Goal: Task Accomplishment & Management: Use online tool/utility

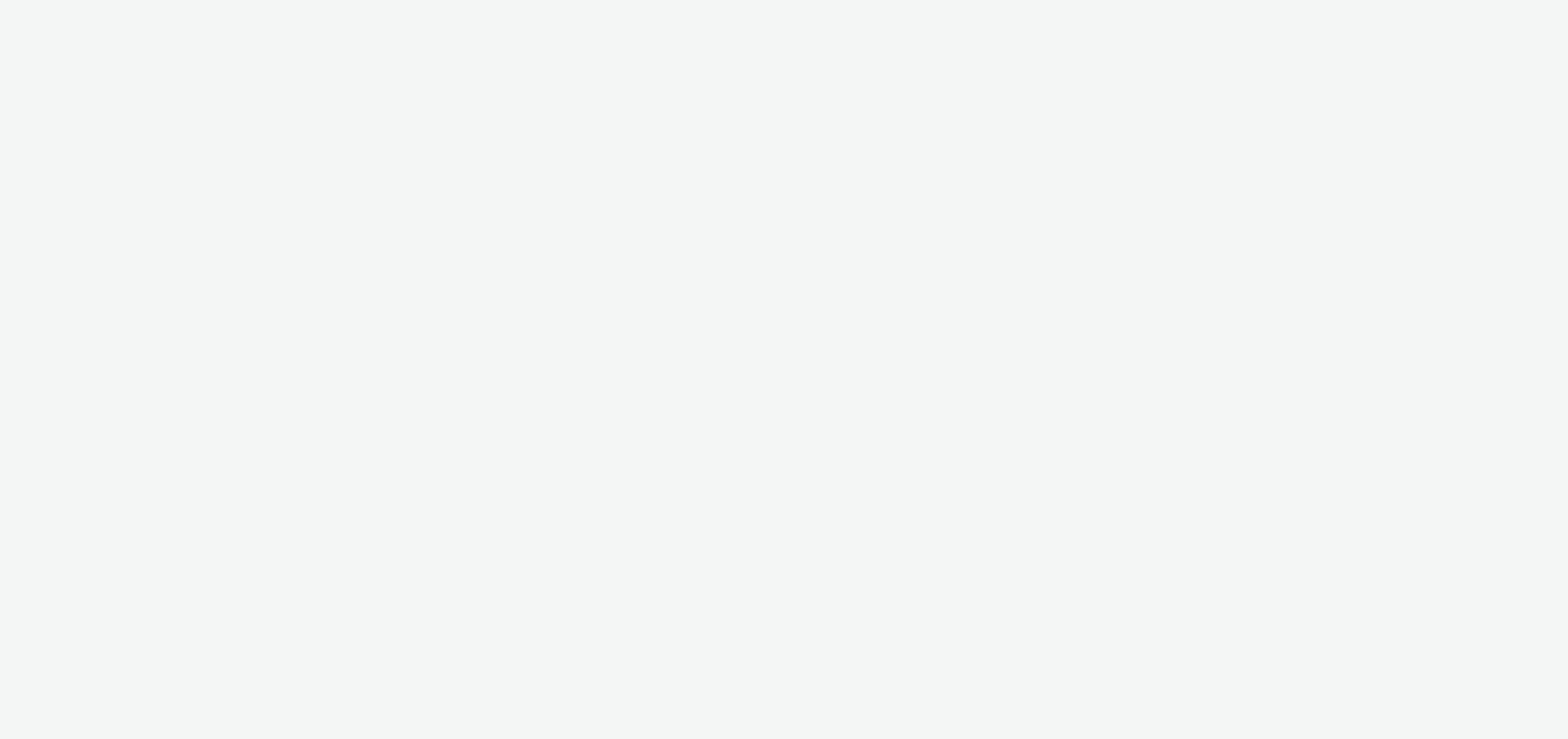
select select "47c37c18-910e-43a3-bb91-a2beb2847406"
select select "b1b940d3-d05b-48b5-821e-f328c33b988b"
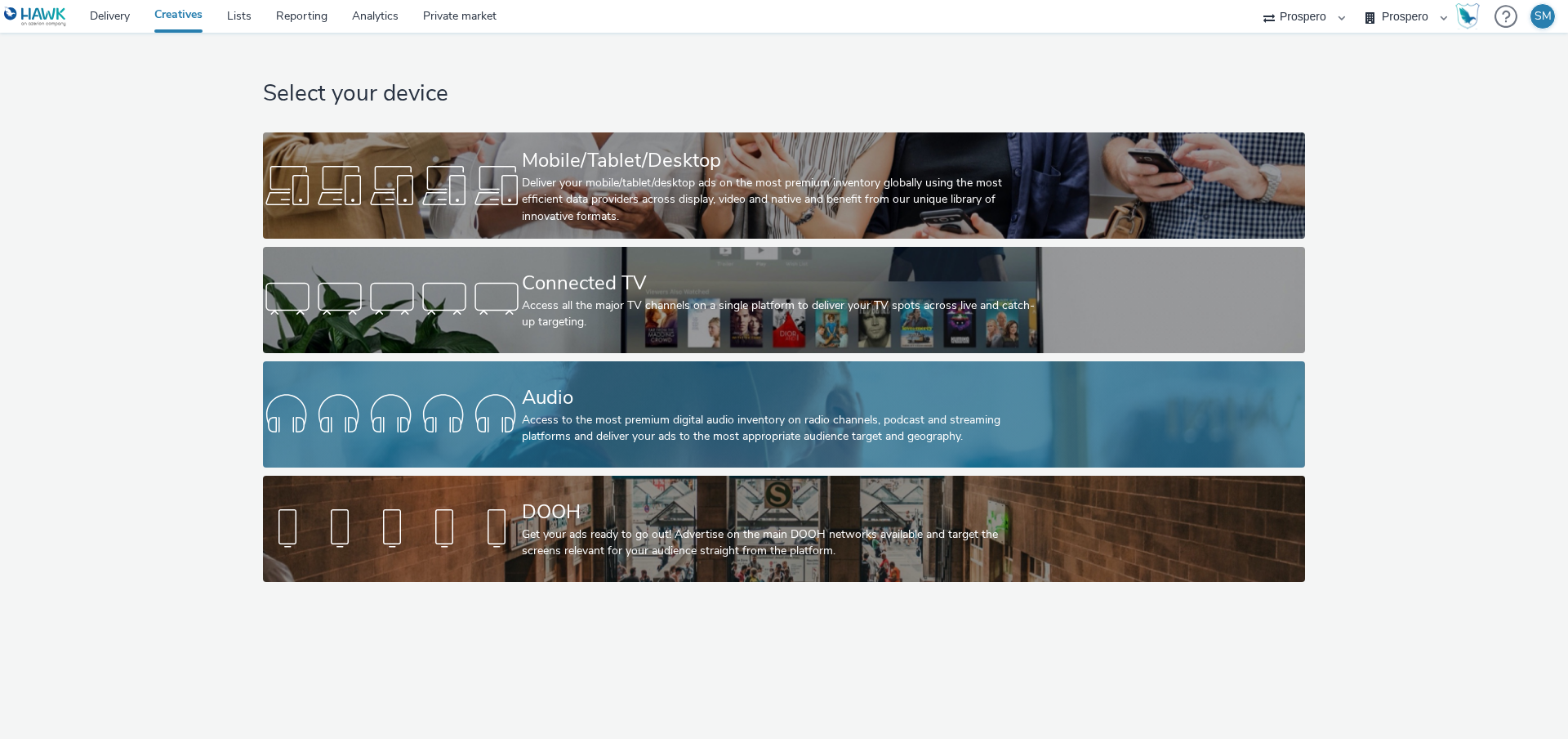
click at [572, 409] on div "Audio" at bounding box center [781, 397] width 518 height 28
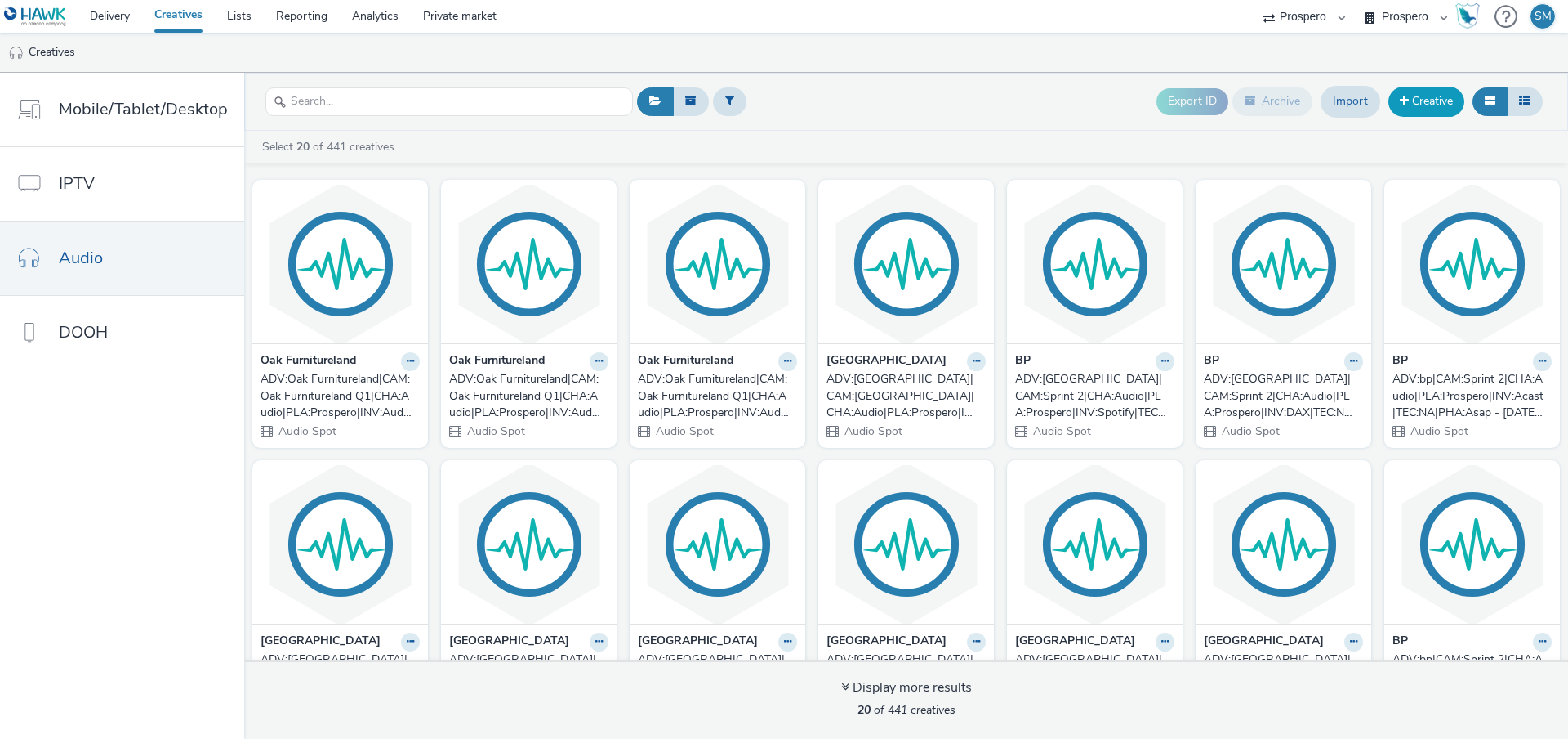
click at [1442, 111] on link "Creative" at bounding box center [1427, 101] width 76 height 29
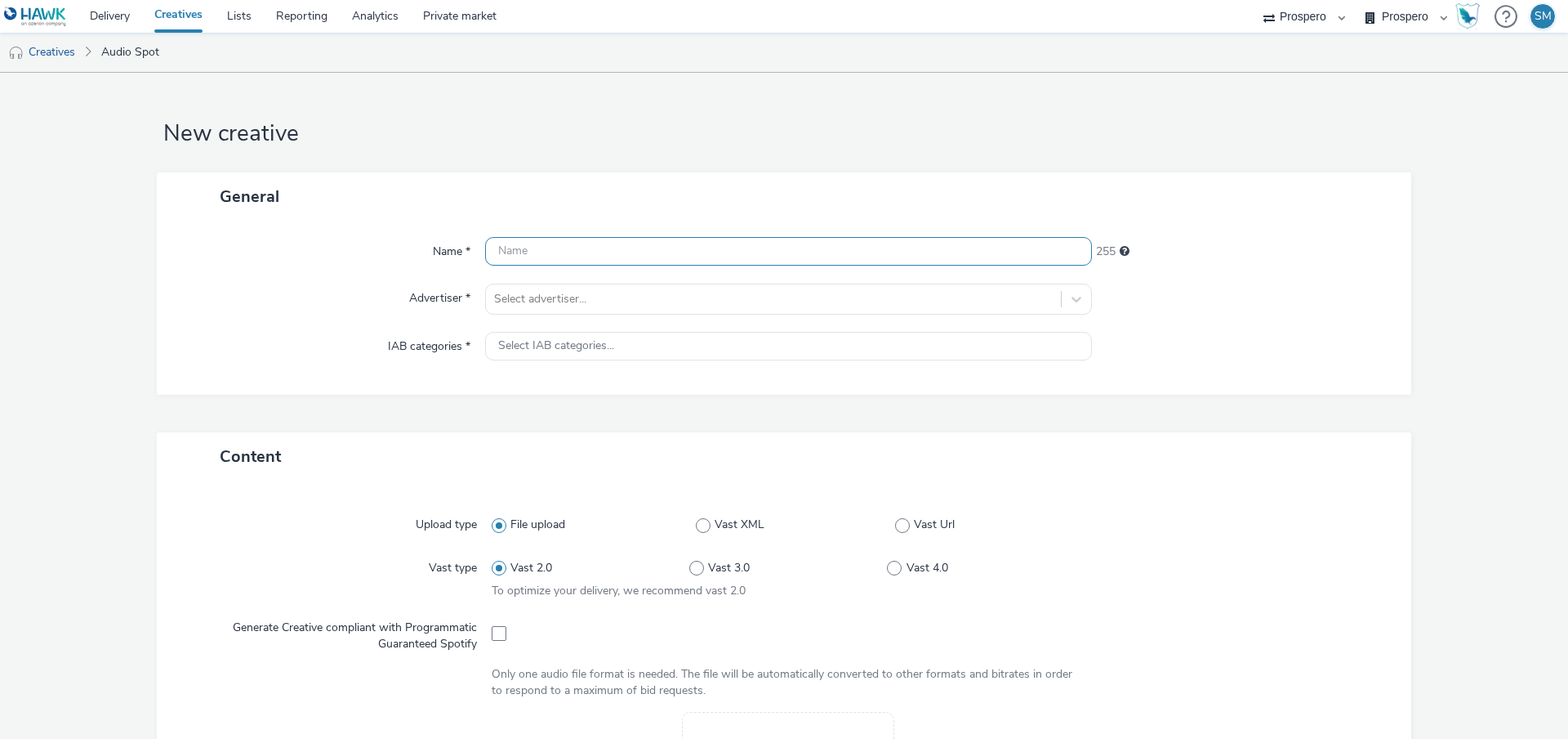
click at [538, 249] on input "text" at bounding box center [788, 250] width 607 height 28
paste input "ADV:Tapi|CAM:Summer Plan|CHA:Audio|PLA:Prospero|INV:Azerion|TEC:N/A|OBJ:Awarene…"
type input "ADV:Tapi|CAM:Summer Plan|CHA:Audio|PLA:Prospero|INV:Azerion|TEC:N/A|OBJ:Awarene…"
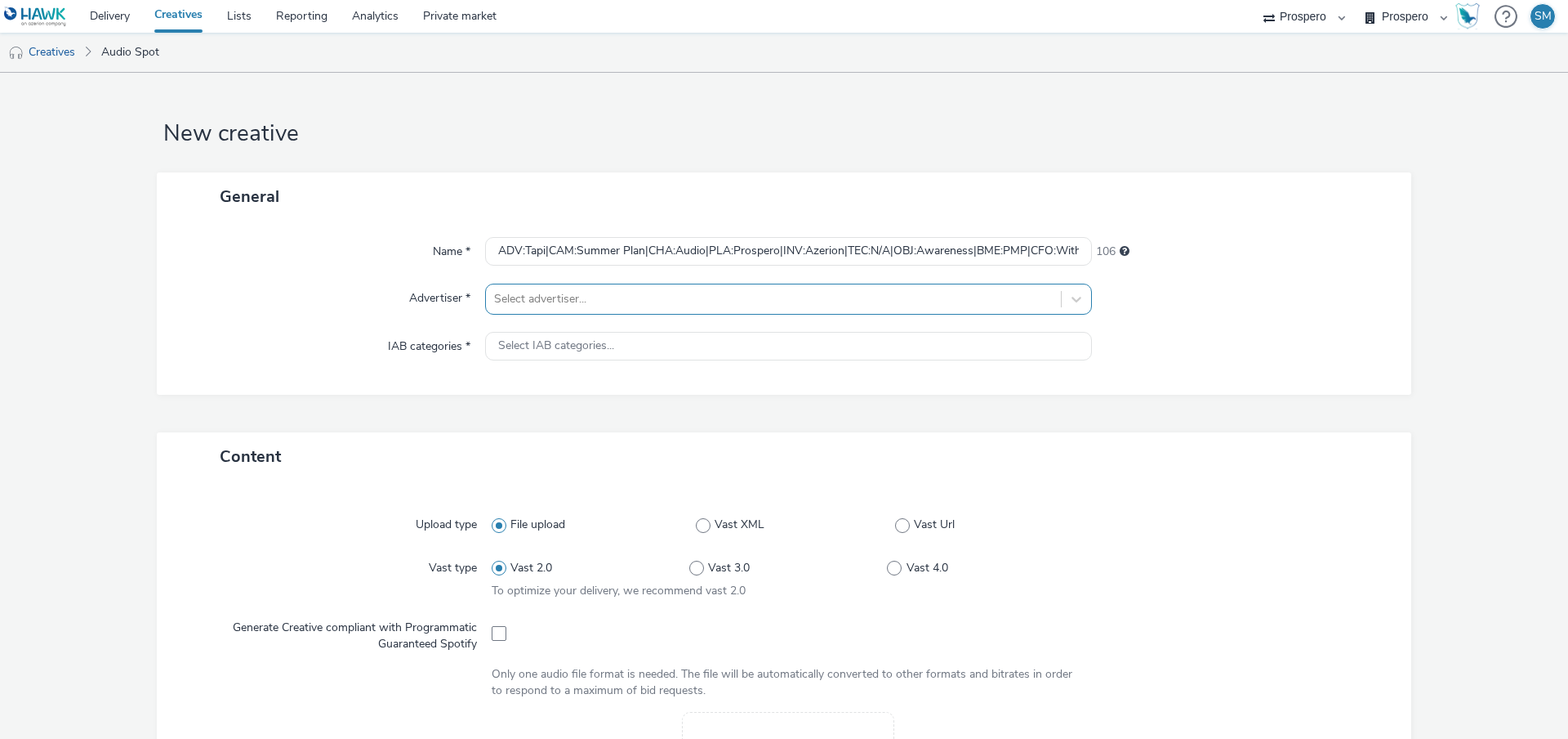
click at [564, 297] on div at bounding box center [774, 298] width 559 height 20
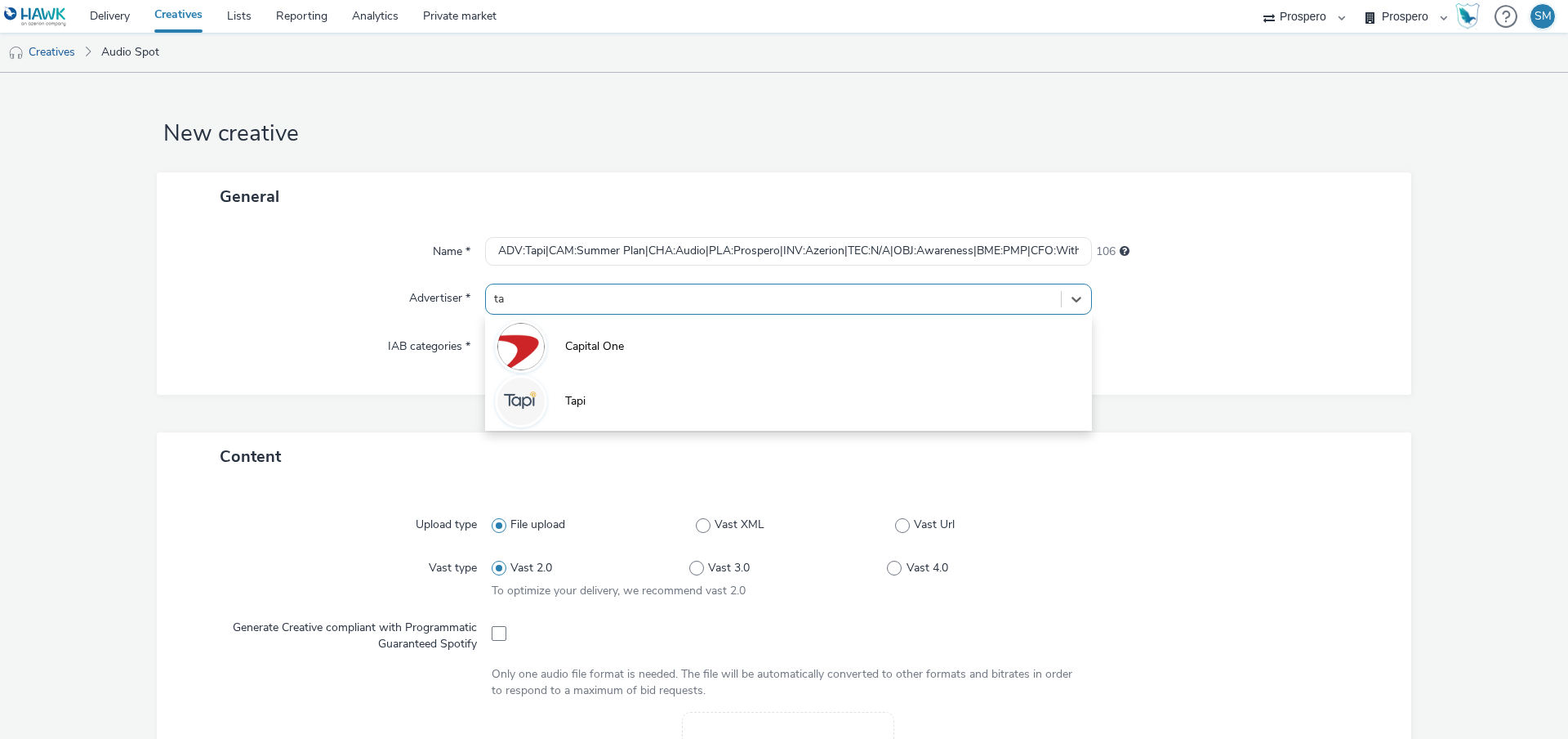
type input "tap"
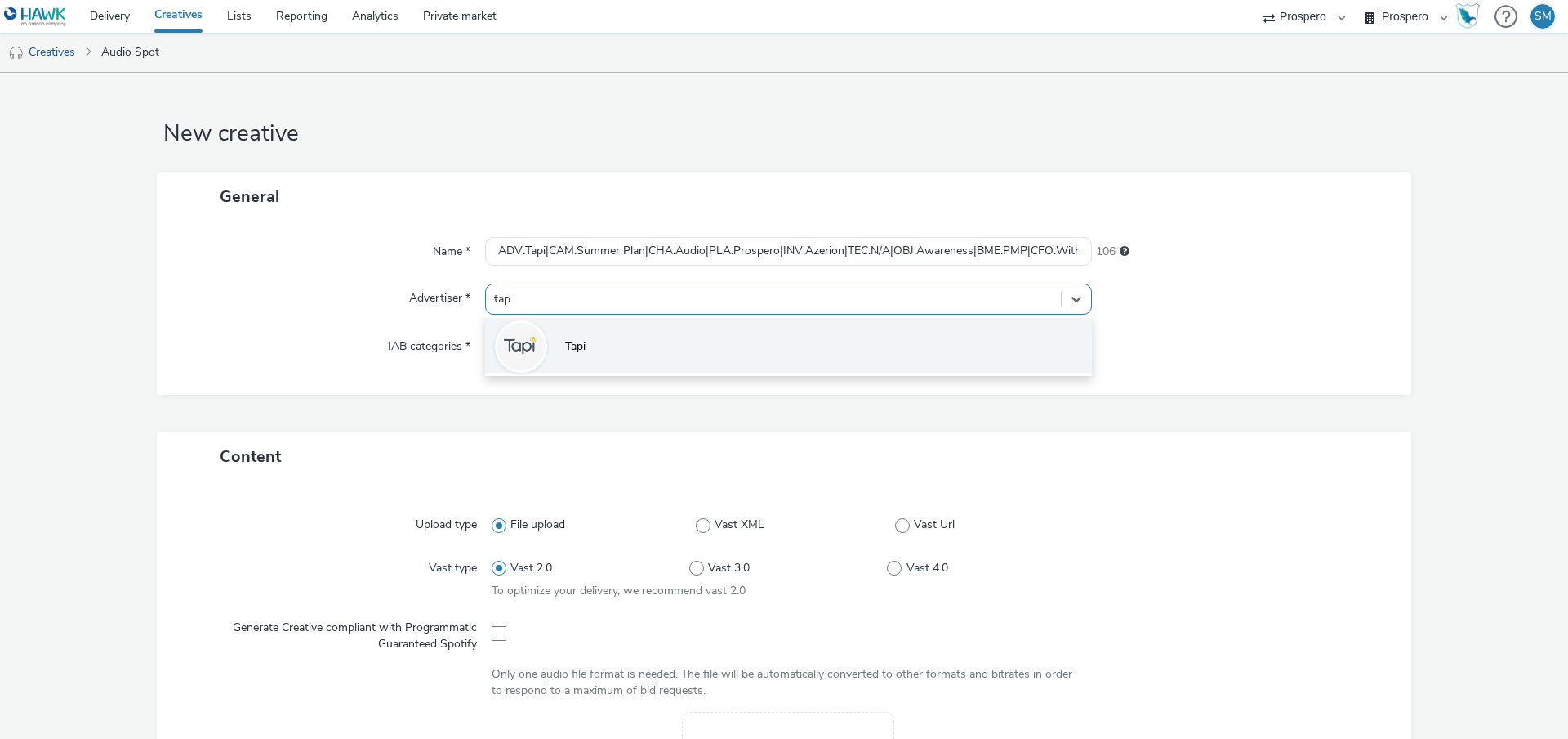
click at [566, 337] on li "Tapi" at bounding box center [788, 345] width 607 height 55
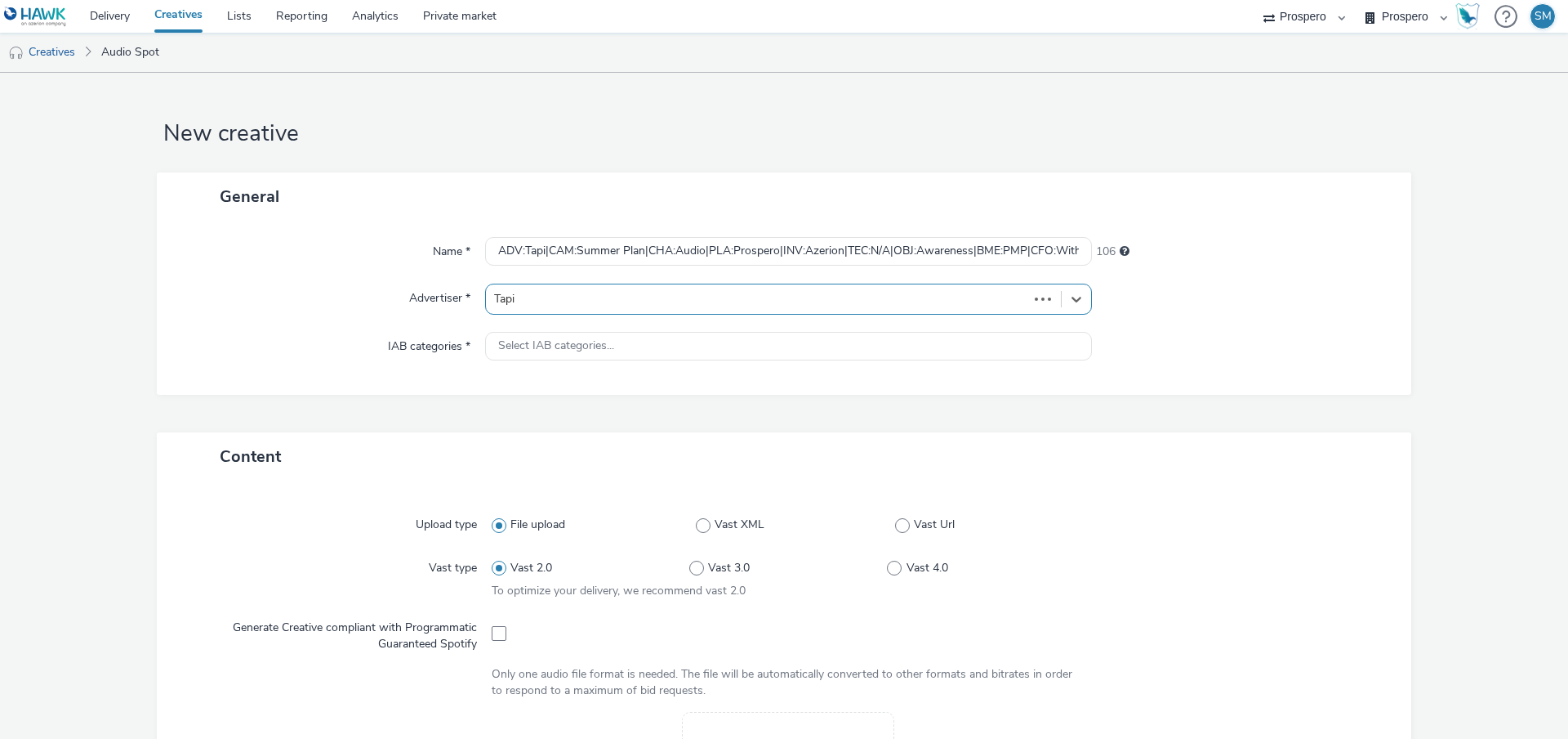
type input "[URL][DOMAIN_NAME]"
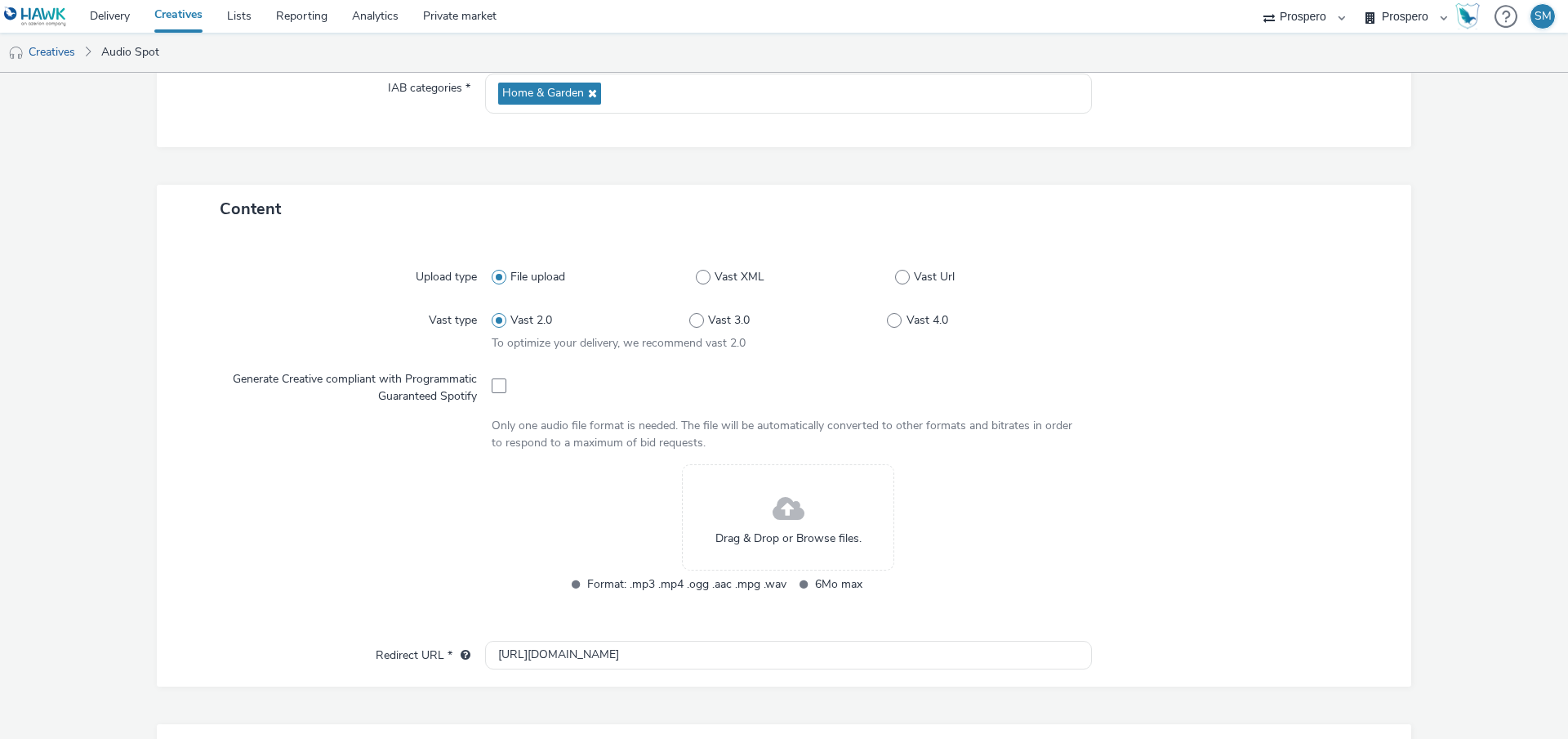
scroll to position [261, 0]
click at [903, 278] on span at bounding box center [902, 274] width 15 height 15
click at [903, 278] on input "Vast Url" at bounding box center [901, 275] width 10 height 10
radio input "false"
radio input "true"
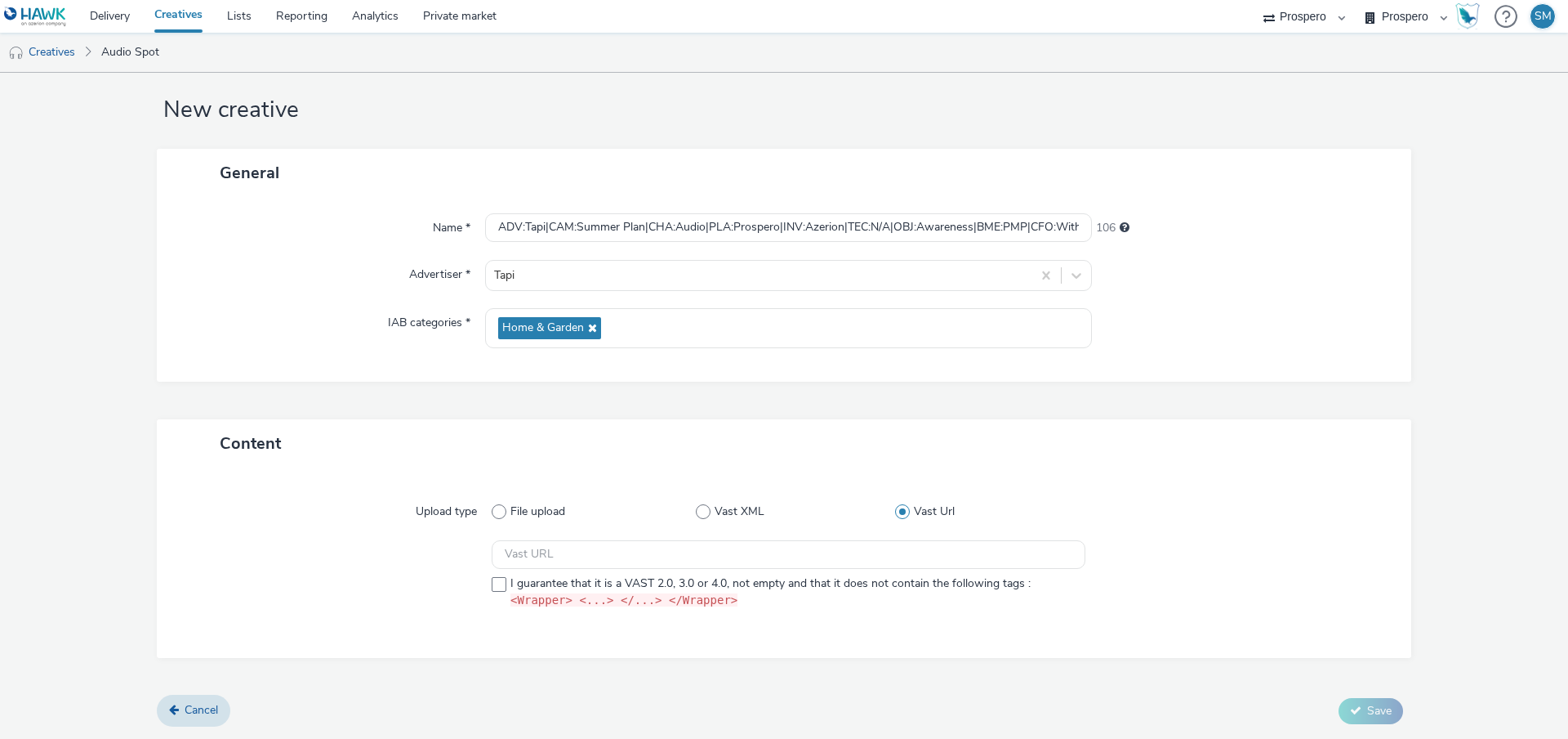
scroll to position [24, 0]
click at [544, 544] on input "text" at bounding box center [788, 554] width 594 height 28
paste input "https://[DOMAIN_NAME]/ddm/pfadx/N2418846.5078250PROSPERO/B33800923.426346622;sz…"
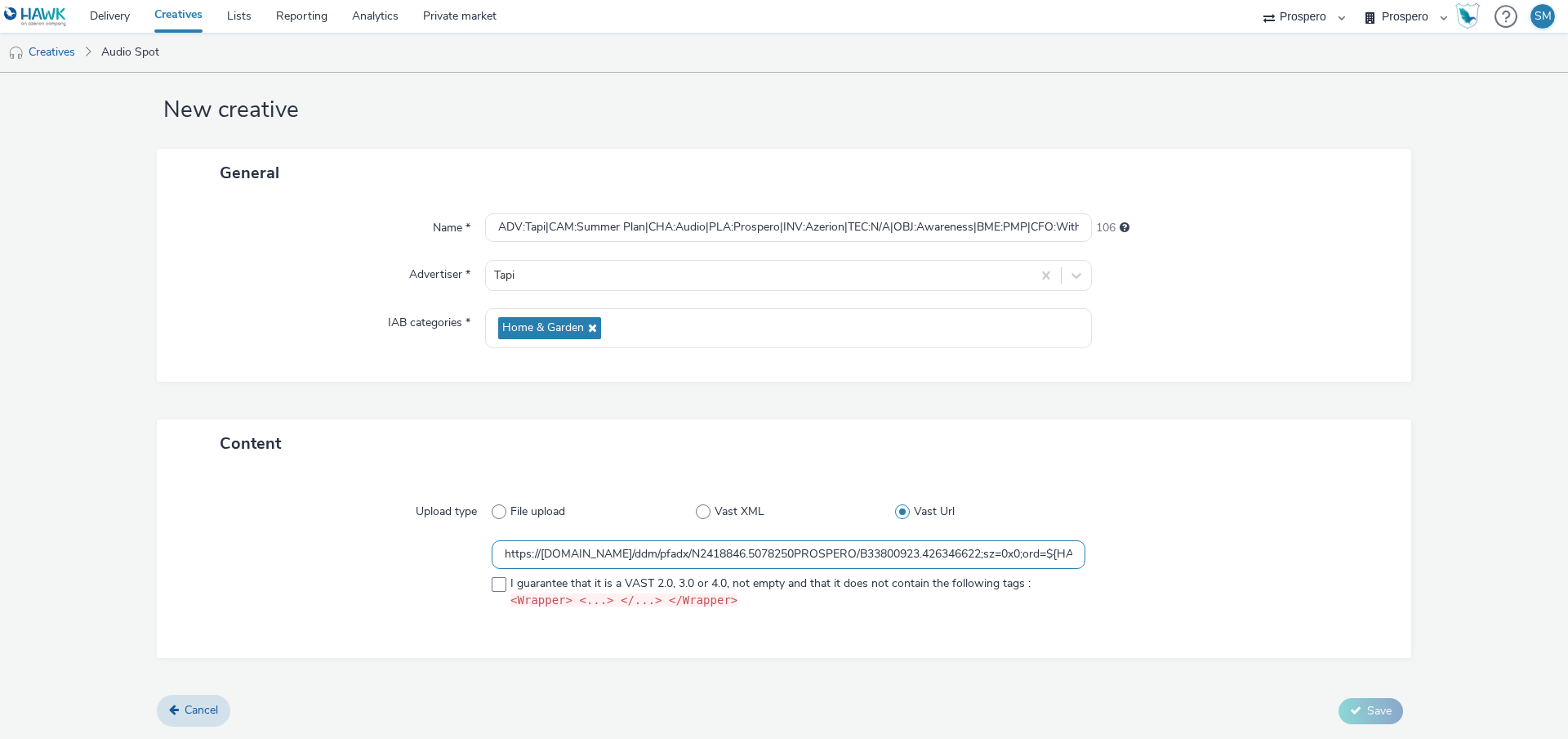
scroll to position [0, 548]
click at [1255, 537] on div "Upload type File upload Vast XML Vast Url https://[DOMAIN_NAME]/ddm/pfadx/N2418…" at bounding box center [784, 562] width 1222 height 158
click at [584, 556] on input "https://[DOMAIN_NAME]/ddm/pfadx/N2418846.5078250PROSPERO/B33800923.426346622;sz…" at bounding box center [788, 554] width 594 height 28
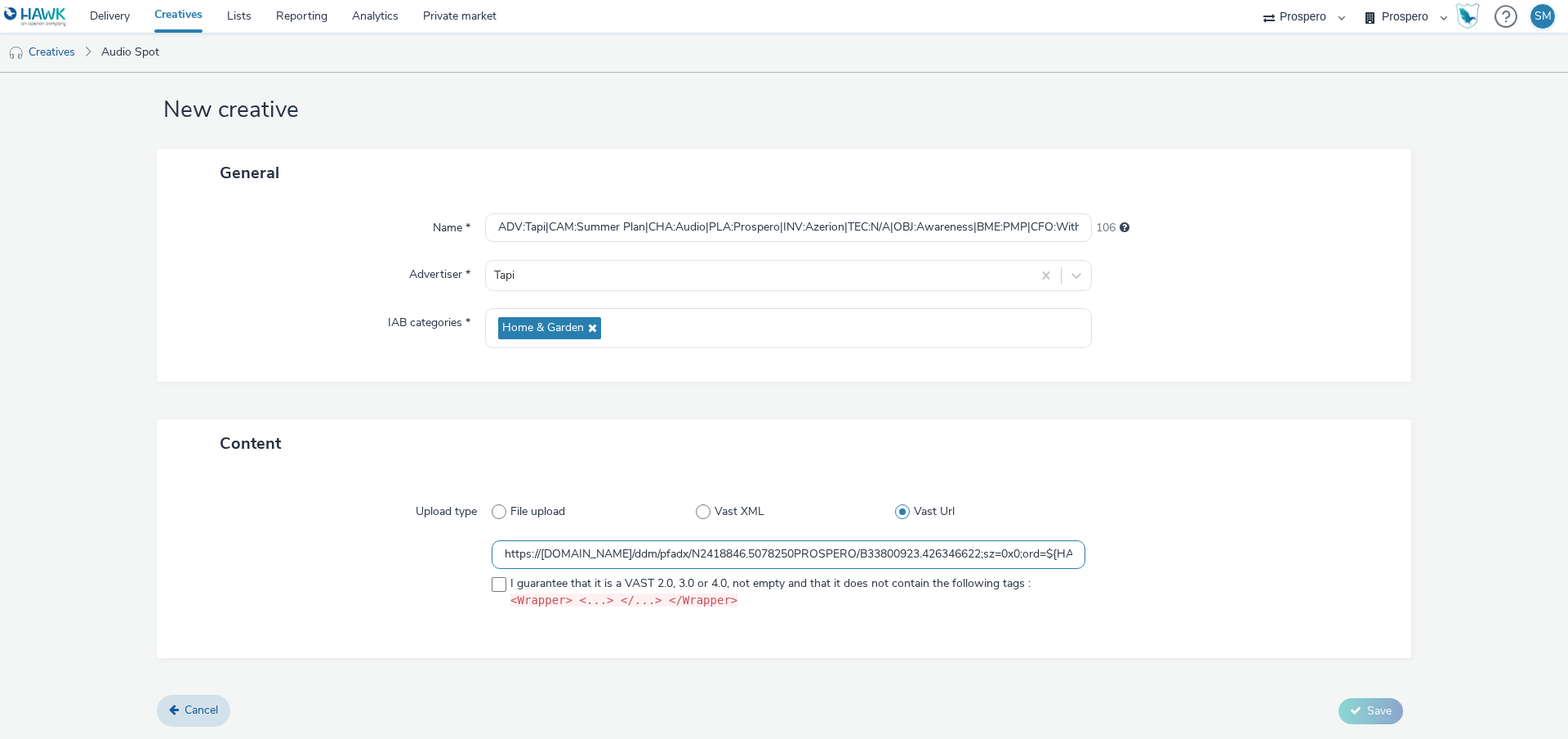
click at [584, 556] on input "https://[DOMAIN_NAME]/ddm/pfadx/N2418846.5078250PROSPERO/B33800923.426346622;sz…" at bounding box center [788, 554] width 594 height 28
paste input "%7BHAWK_TIMESTAMP%7D"
type input "[URL][DOMAIN_NAME]"
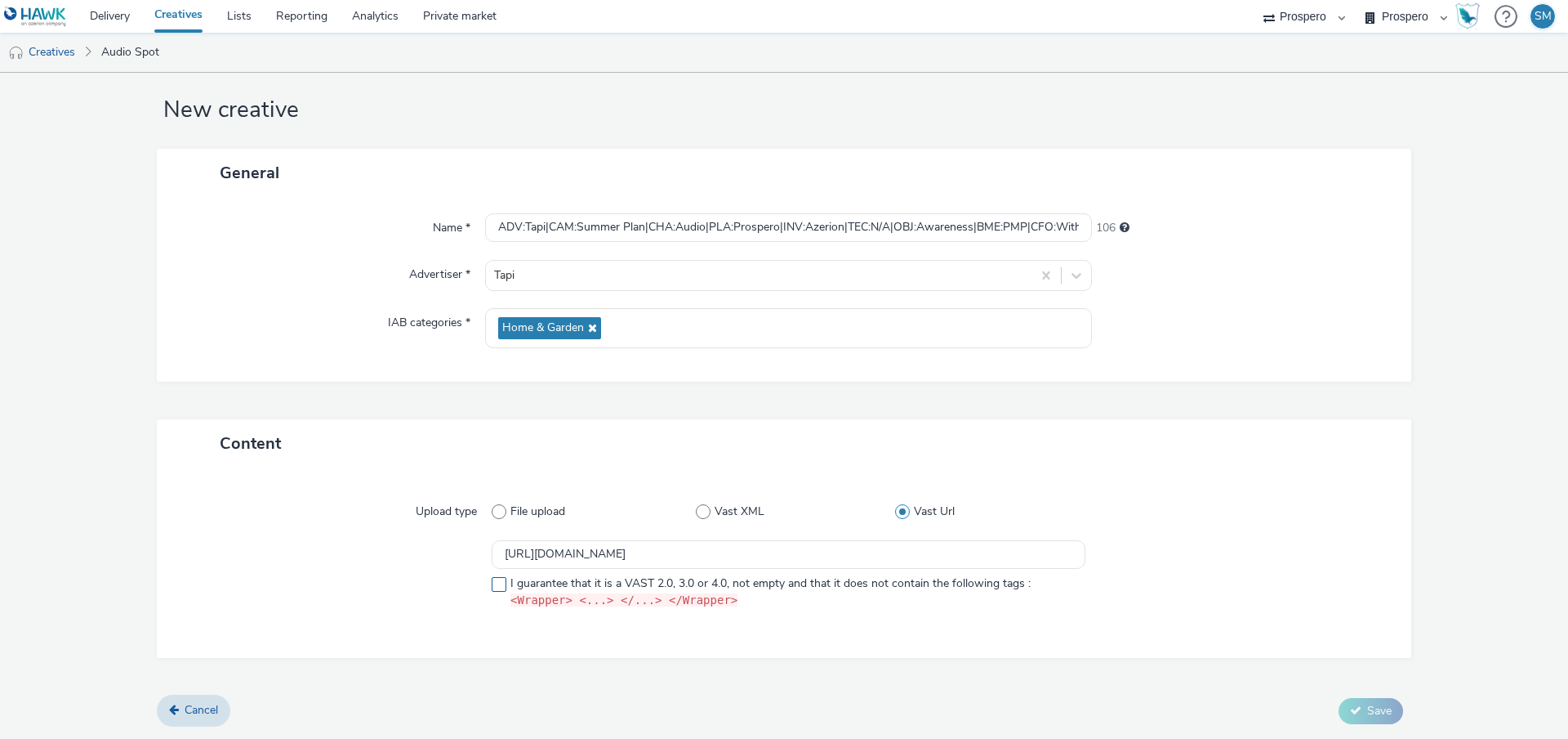
click at [497, 586] on span at bounding box center [499, 584] width 15 height 15
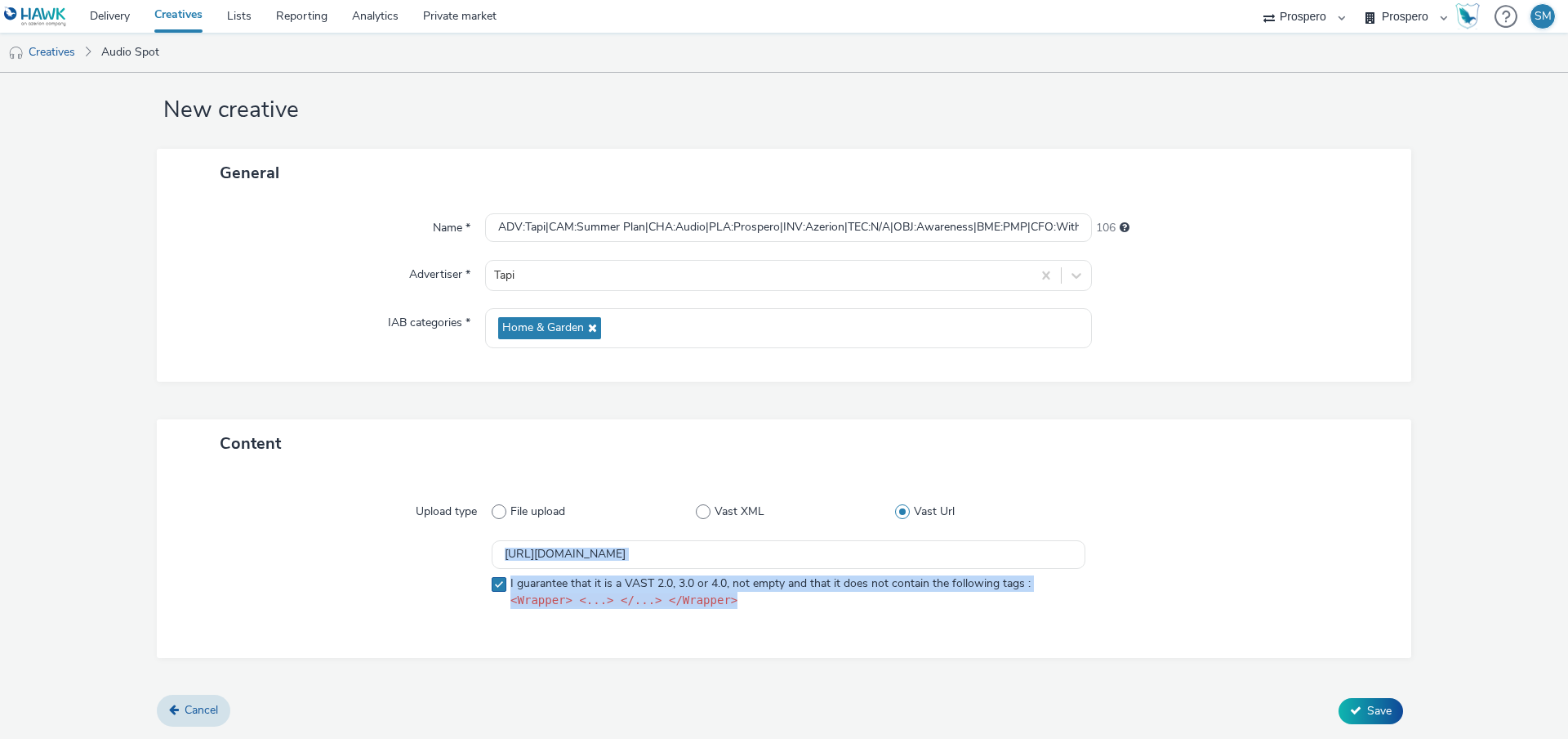
drag, startPoint x: 753, startPoint y: 609, endPoint x: 491, endPoint y: 609, distance: 262.0
click at [490, 609] on div "[URL][DOMAIN_NAME] I guarantee that it is a VAST 2.0, 3.0 or 4.0, not empty and…" at bounding box center [784, 578] width 1196 height 76
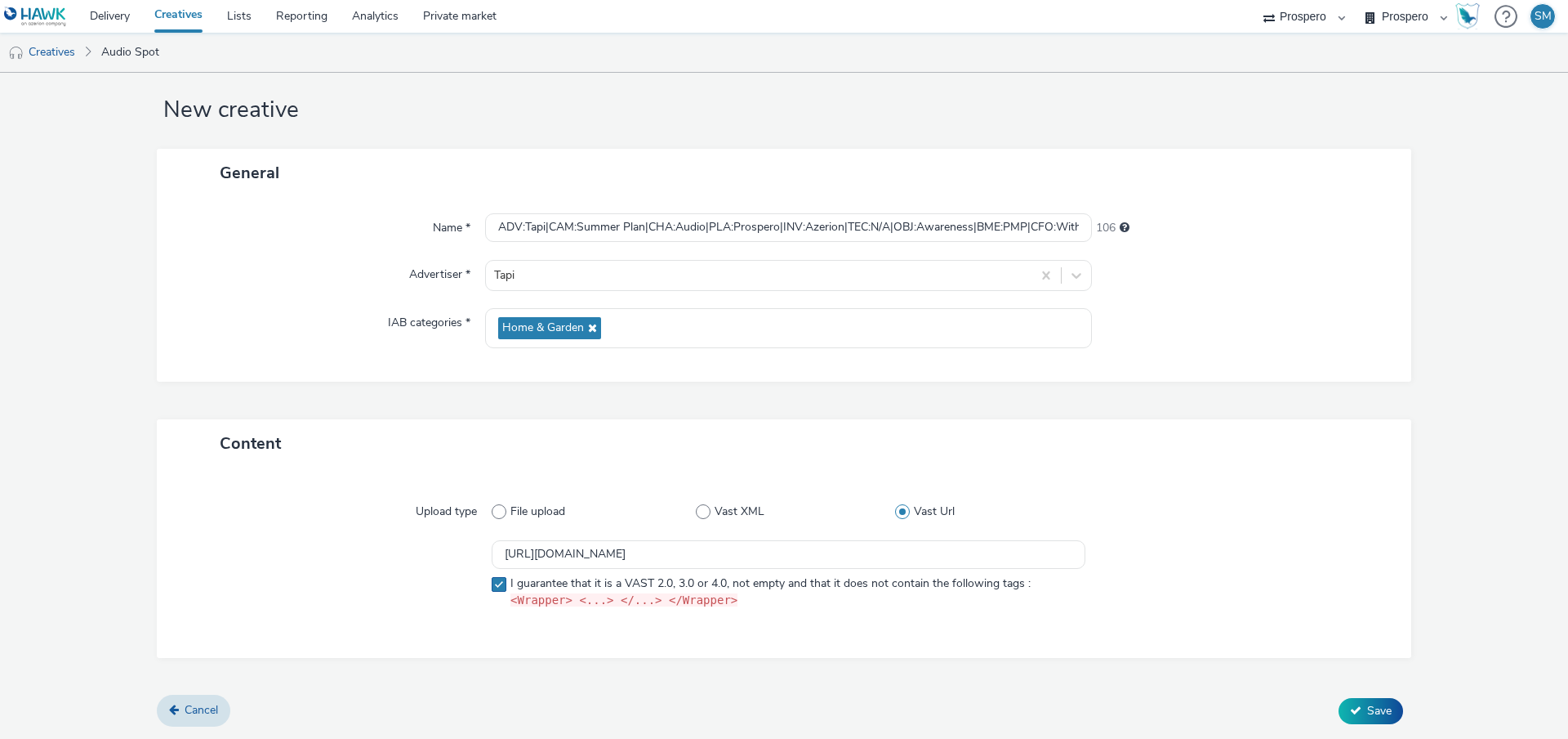
click at [1042, 592] on label "I guarantee that it is a VAST 2.0, 3.0 or 4.0, not empty and that it does not c…" at bounding box center [788, 592] width 594 height 34
click at [495, 583] on span at bounding box center [499, 584] width 15 height 15
checkbox input "true"
click at [1373, 712] on span "Save" at bounding box center [1379, 711] width 25 height 15
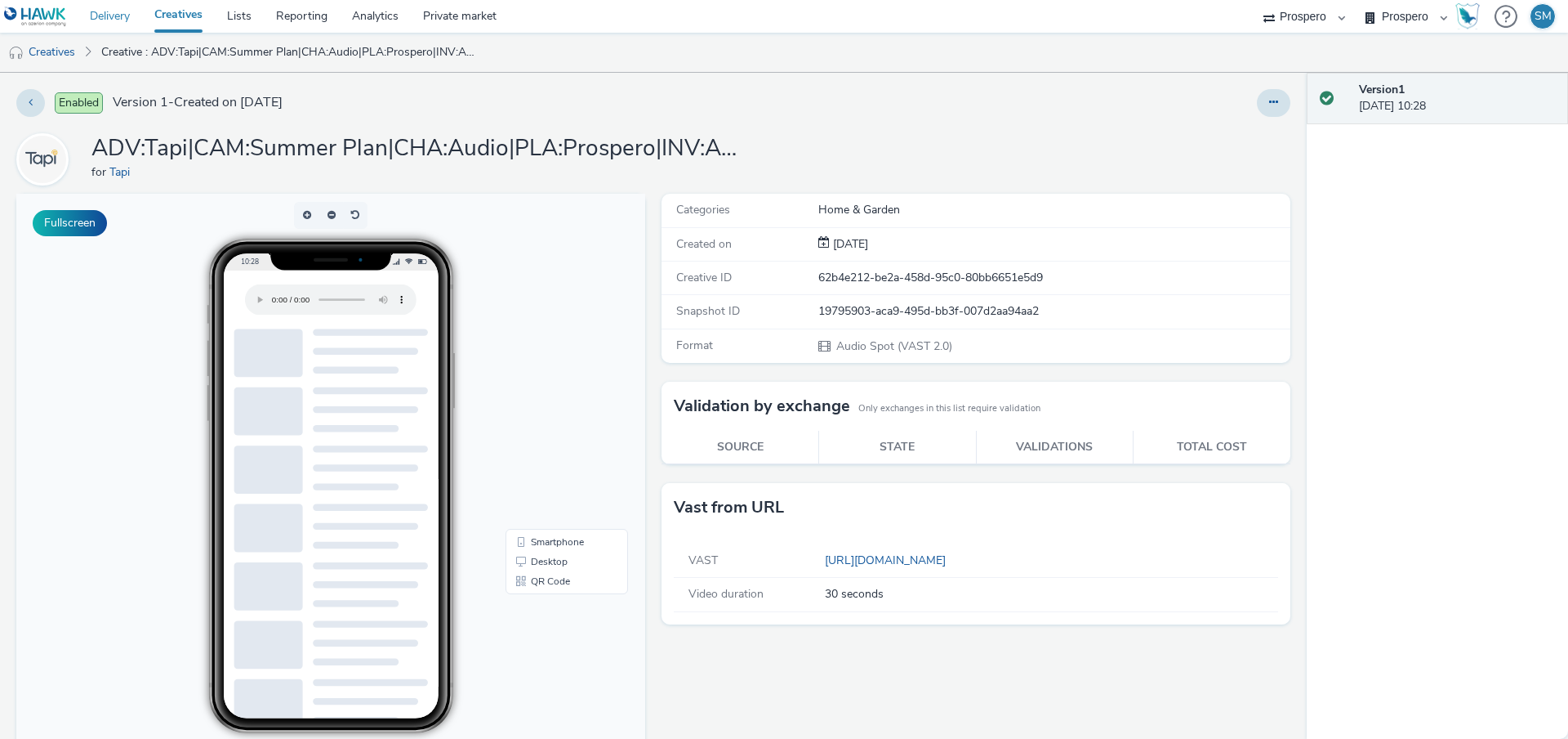
click at [108, 20] on link "Delivery" at bounding box center [110, 16] width 64 height 33
